Goal: Find specific page/section: Find specific page/section

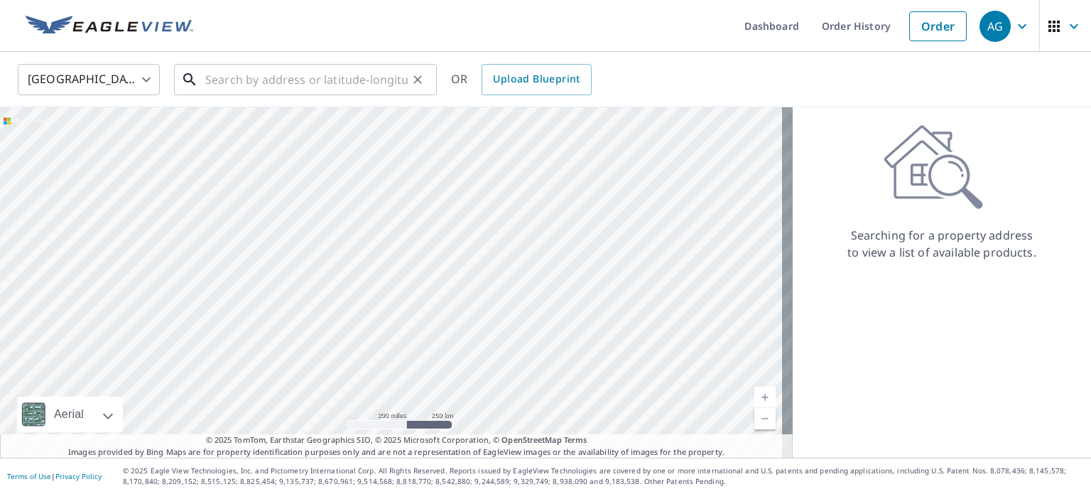
click at [356, 87] on input "text" at bounding box center [306, 80] width 202 height 40
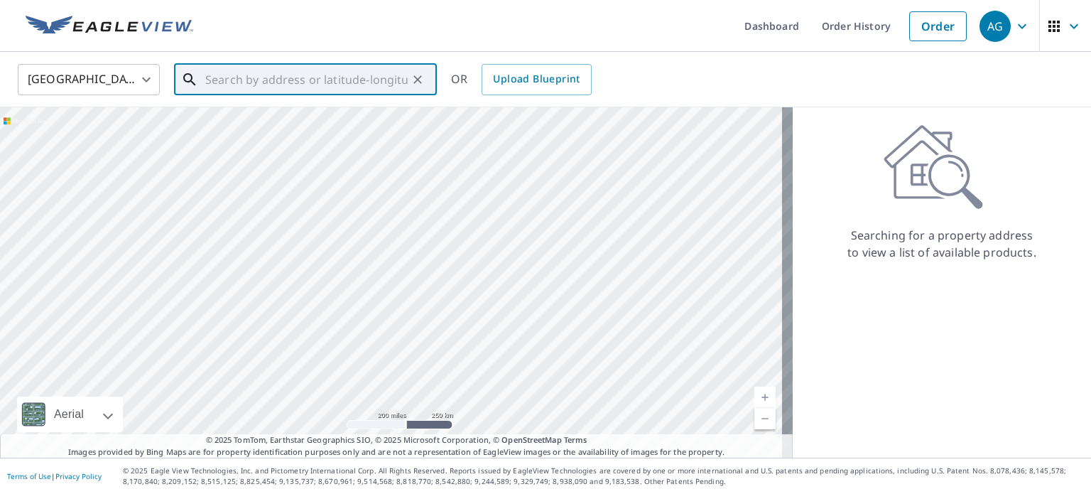
paste input "[STREET_ADDRESS][US_STATE]"
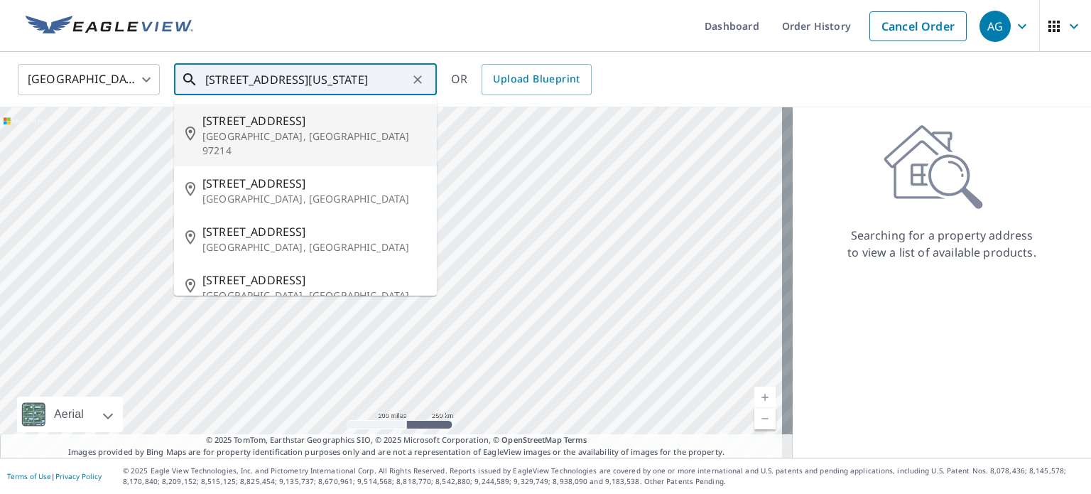
click at [279, 126] on span "[STREET_ADDRESS]" at bounding box center [313, 120] width 223 height 17
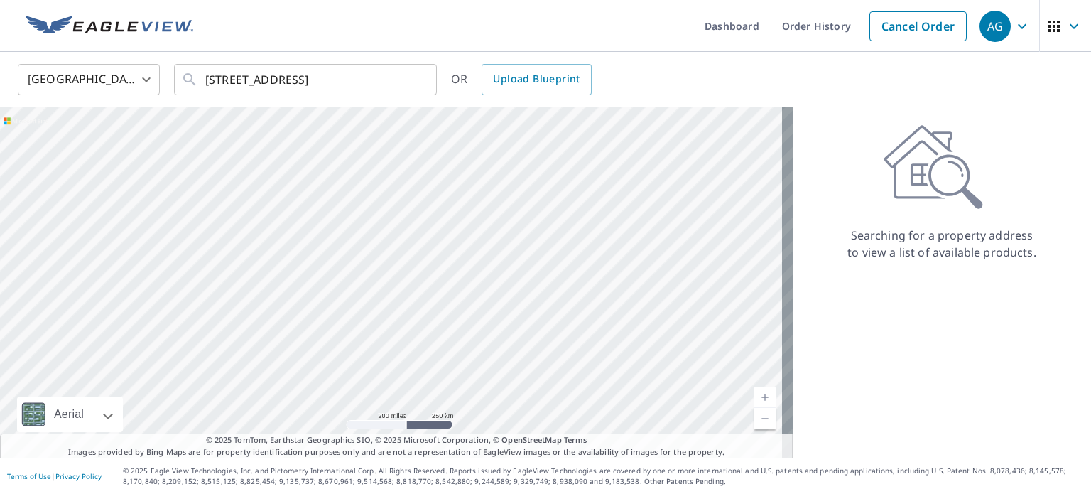
scroll to position [0, 0]
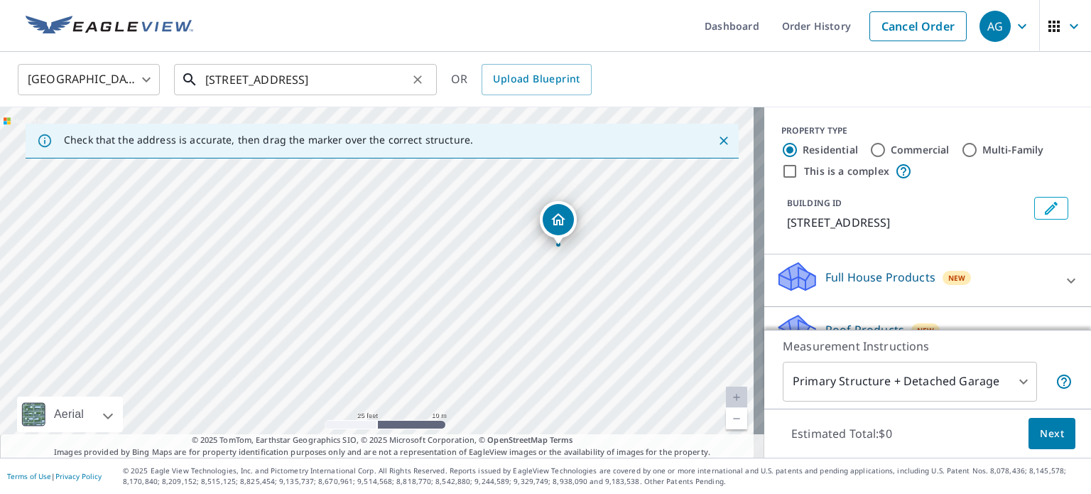
click at [381, 85] on input "[STREET_ADDRESS]" at bounding box center [306, 80] width 202 height 40
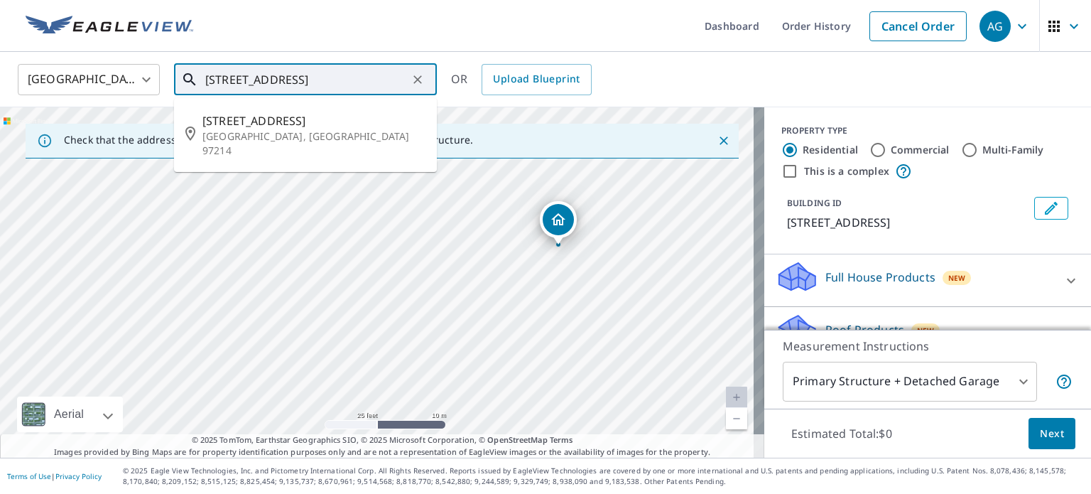
click at [381, 85] on input "[STREET_ADDRESS]" at bounding box center [306, 80] width 202 height 40
paste input "[STREET_ADDRESS][PERSON_NAME][US_STATE]"
type input "[STREET_ADDRESS][PERSON_NAME][US_STATE]"
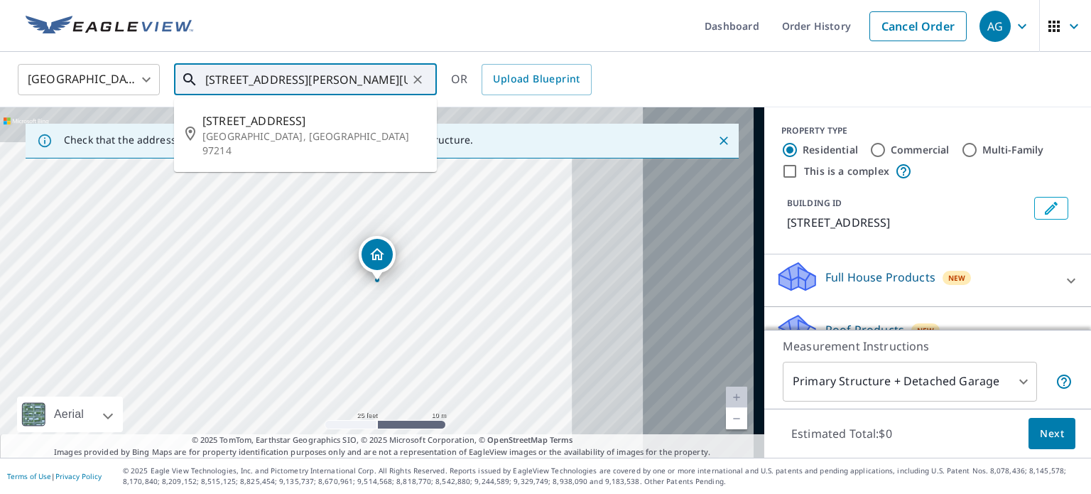
scroll to position [0, 67]
click at [418, 81] on icon "Clear" at bounding box center [418, 79] width 14 height 14
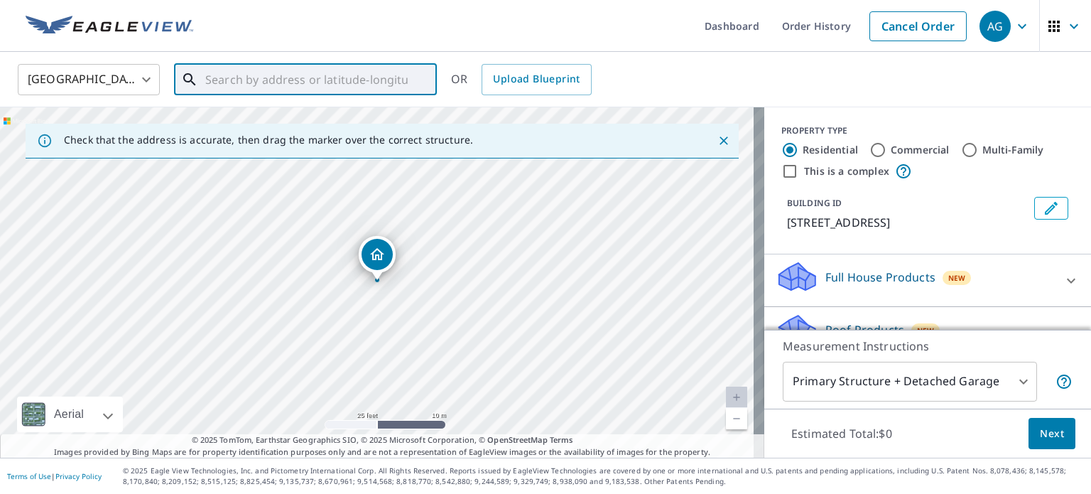
scroll to position [0, 0]
paste input "[STREET_ADDRESS][PERSON_NAME][US_STATE]"
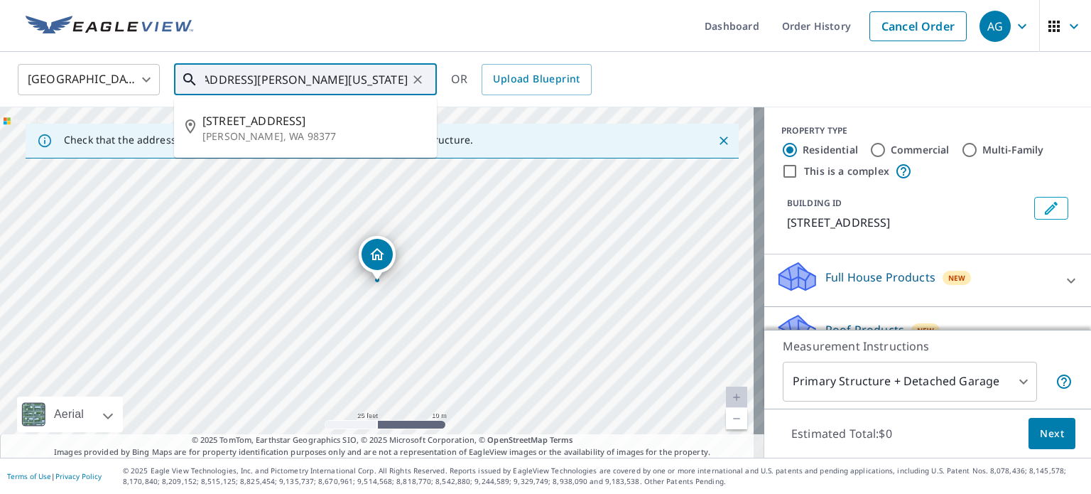
type input "[STREET_ADDRESS][PERSON_NAME][US_STATE]"
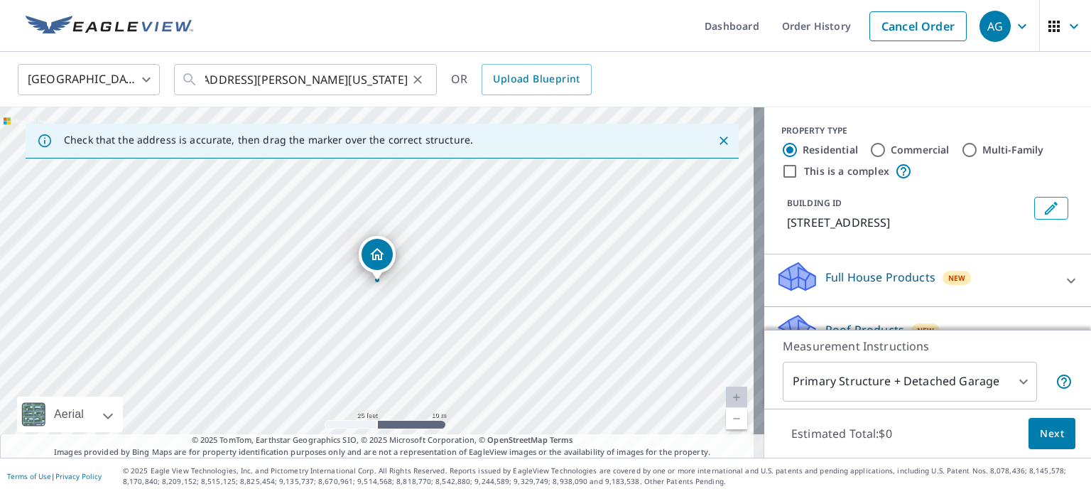
scroll to position [0, 0]
drag, startPoint x: 508, startPoint y: 206, endPoint x: 523, endPoint y: 386, distance: 181.0
click at [521, 392] on div "[STREET_ADDRESS][PERSON_NAME]" at bounding box center [382, 282] width 764 height 350
drag, startPoint x: 518, startPoint y: 295, endPoint x: 528, endPoint y: 347, distance: 52.1
click at [528, 347] on div "[STREET_ADDRESS][PERSON_NAME]" at bounding box center [382, 282] width 764 height 350
